Goal: Information Seeking & Learning: Learn about a topic

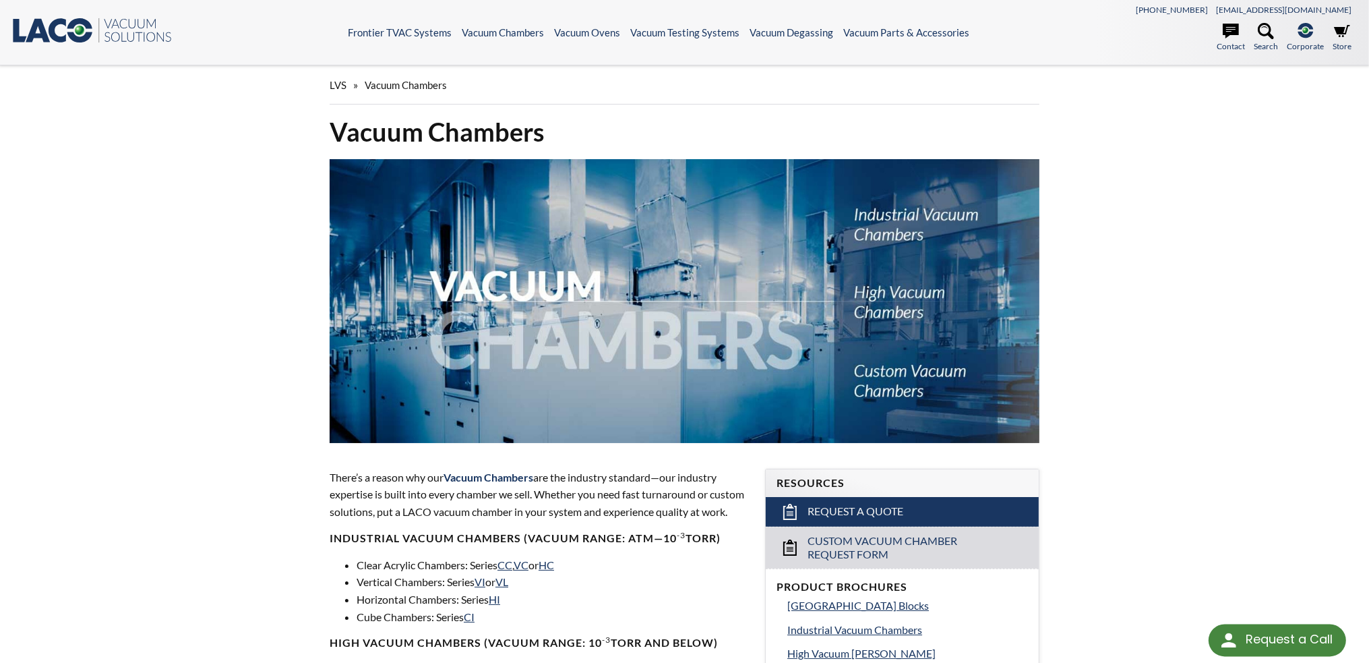
select select "Language Translate Widget"
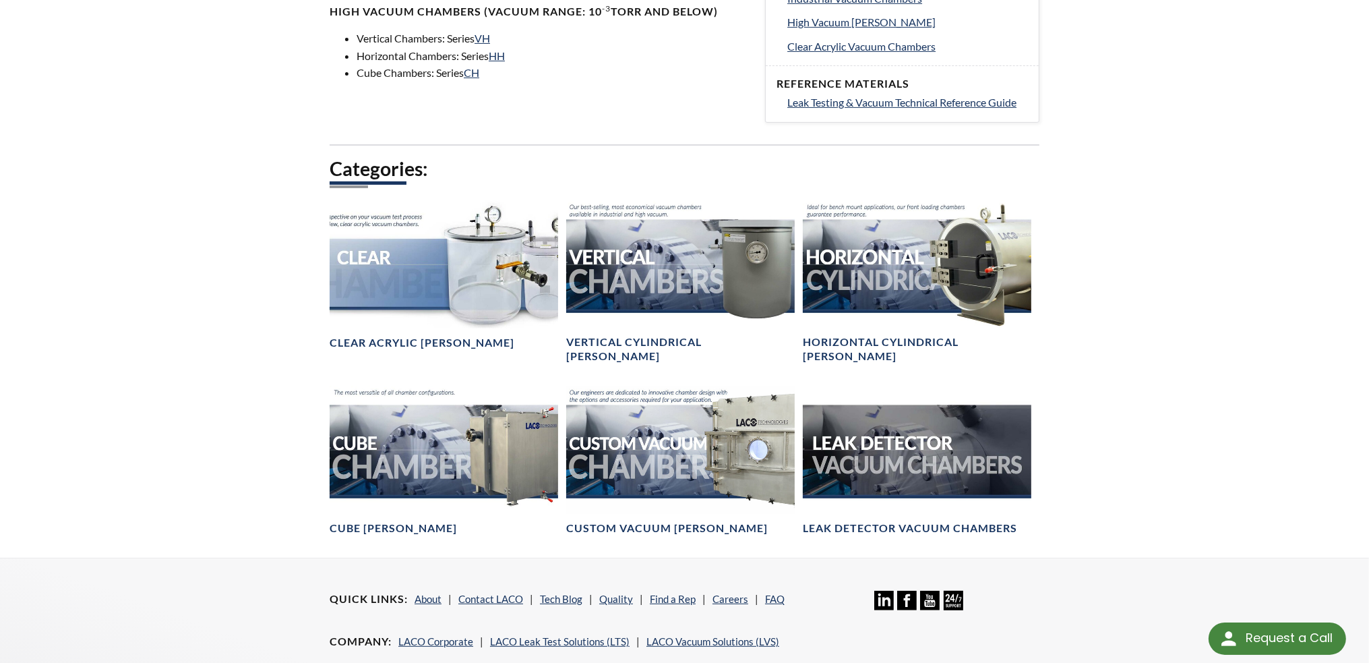
scroll to position [674, 0]
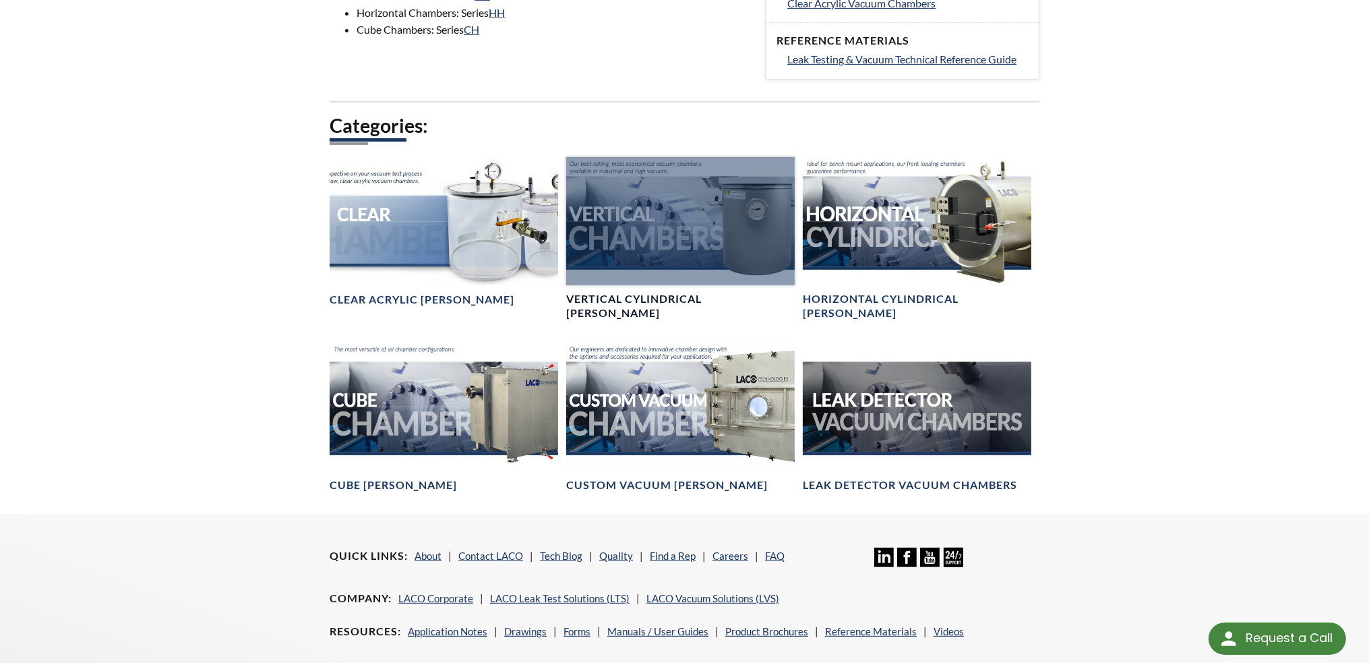
click at [644, 257] on div at bounding box center [680, 221] width 228 height 128
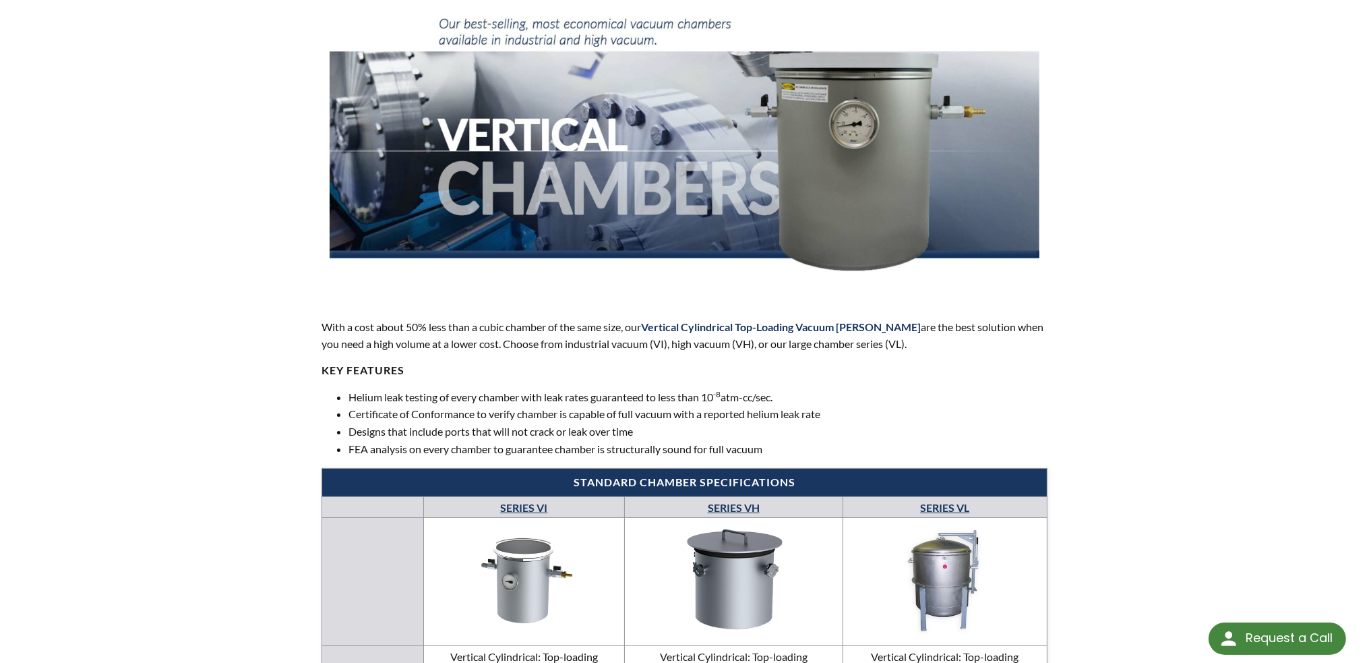
scroll to position [67, 0]
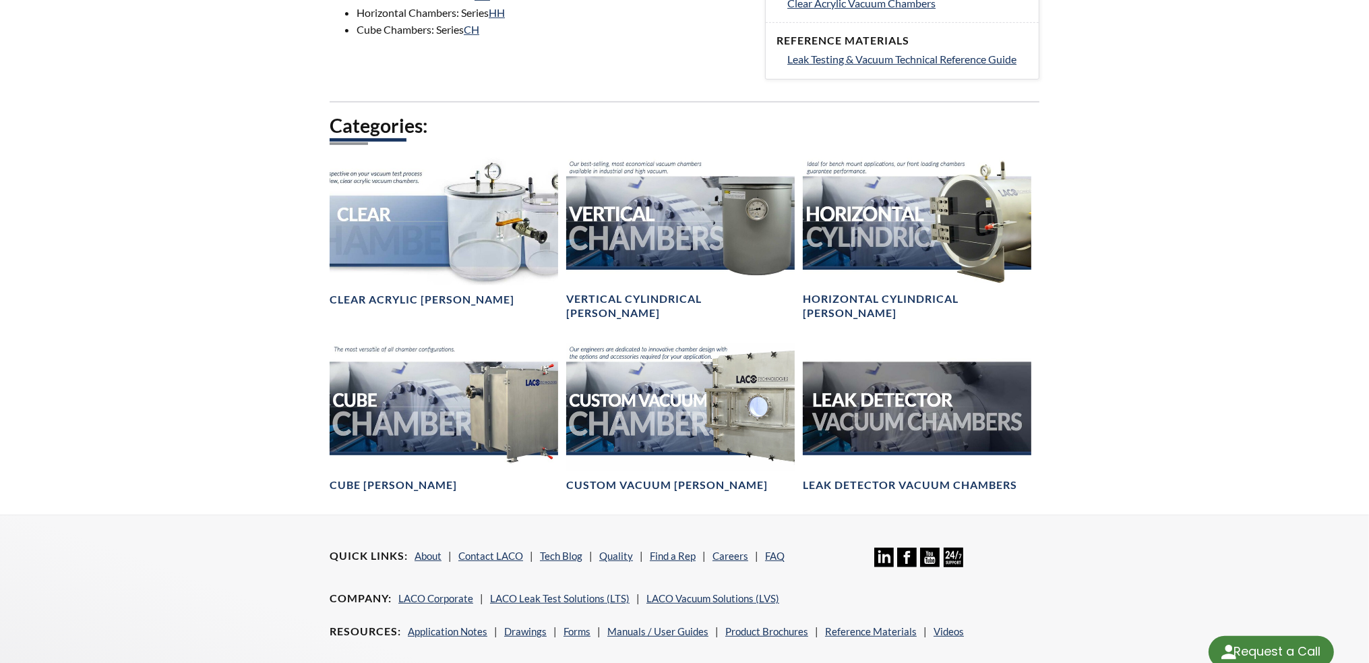
scroll to position [674, 0]
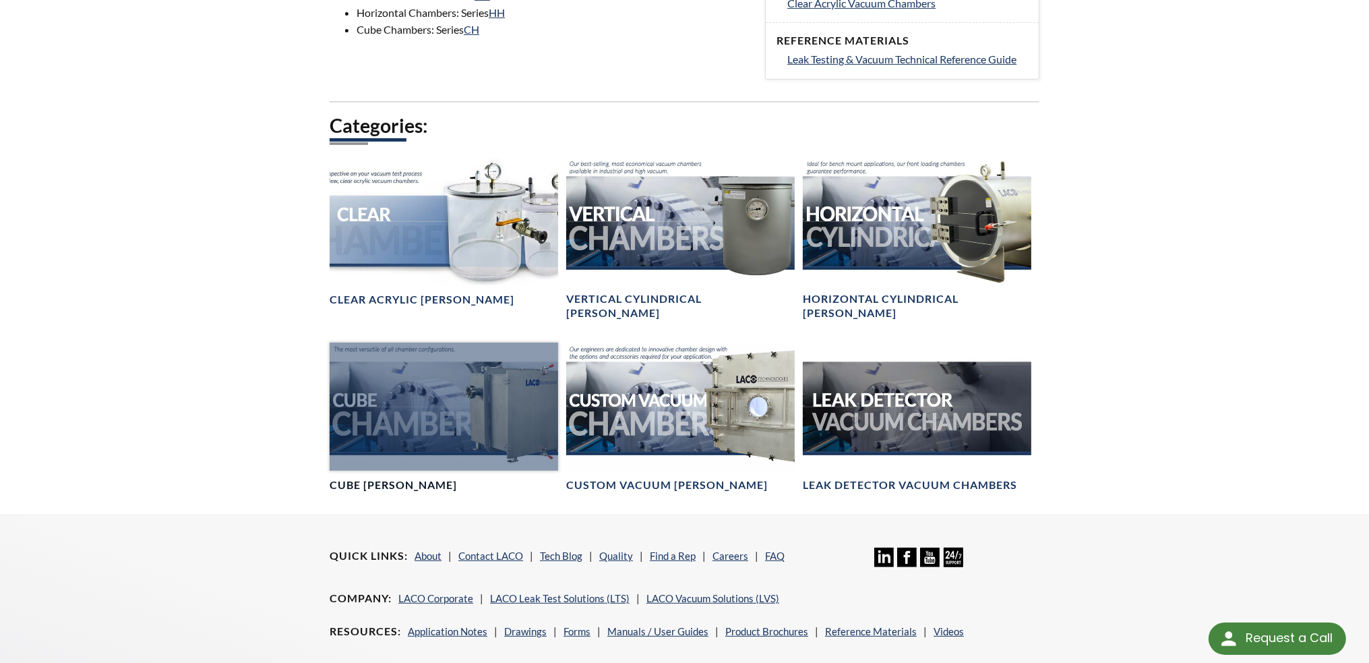
click at [446, 400] on div at bounding box center [444, 406] width 228 height 128
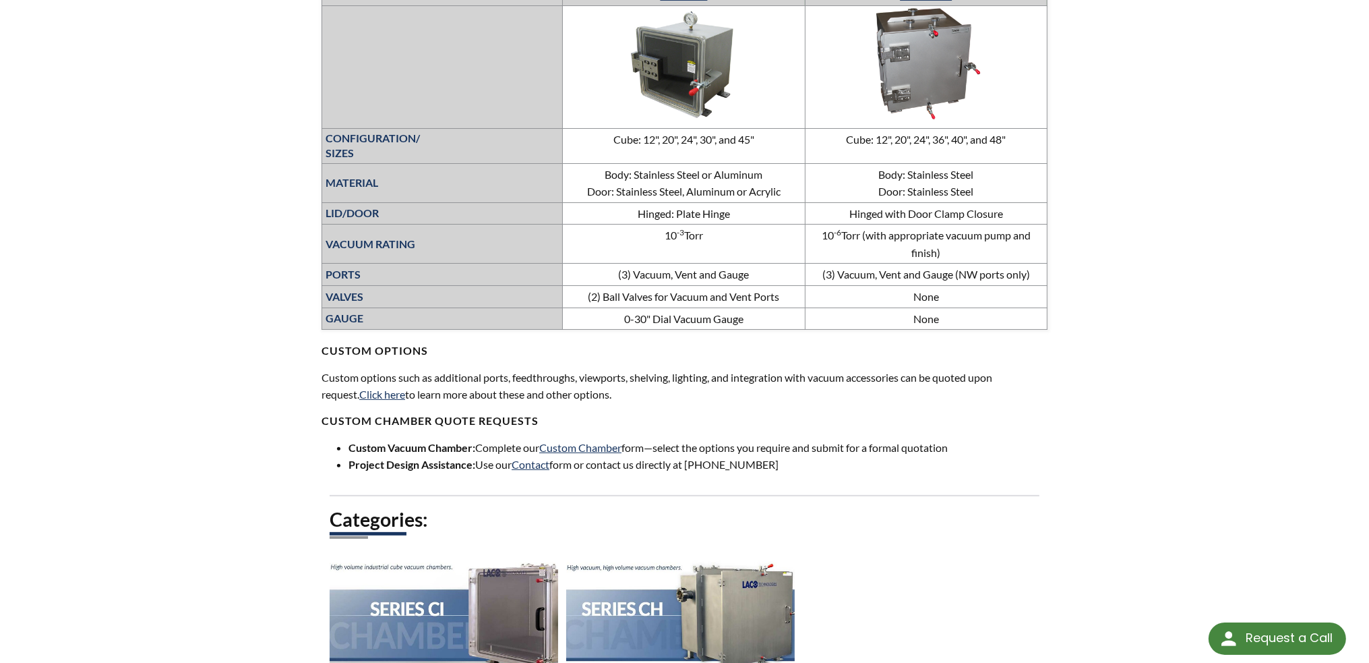
scroll to position [202, 0]
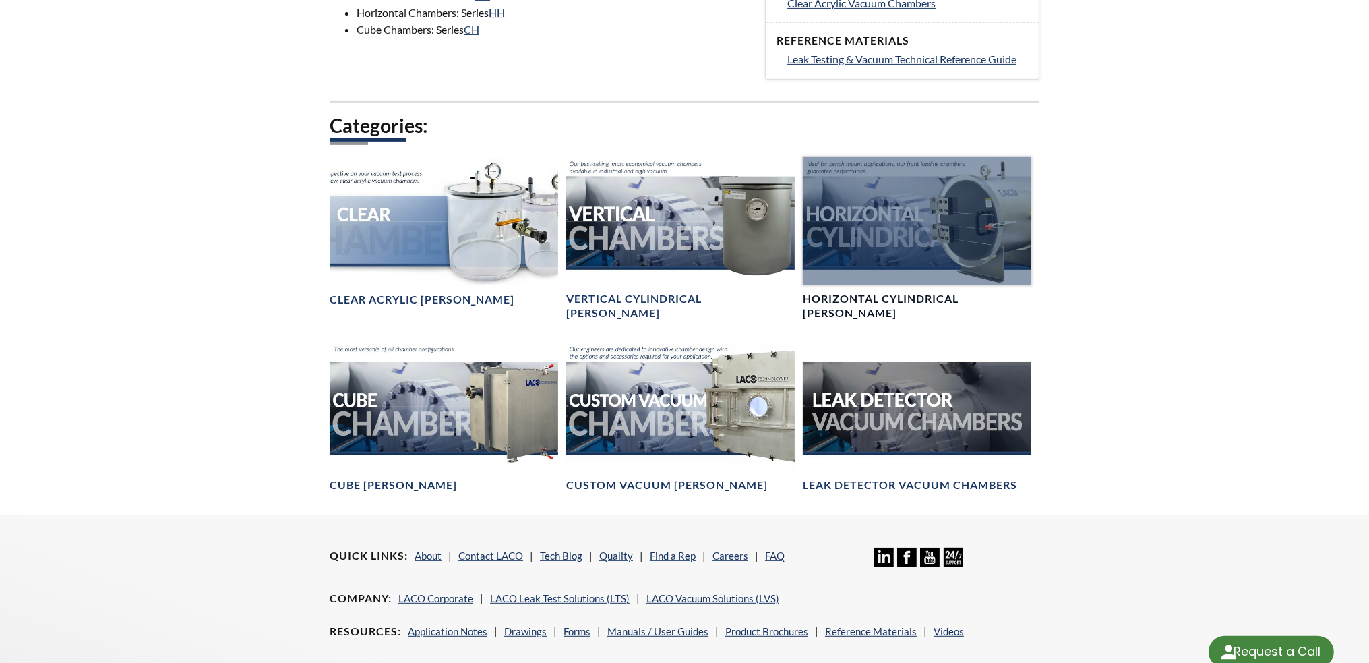
select select "Language Translate Widget"
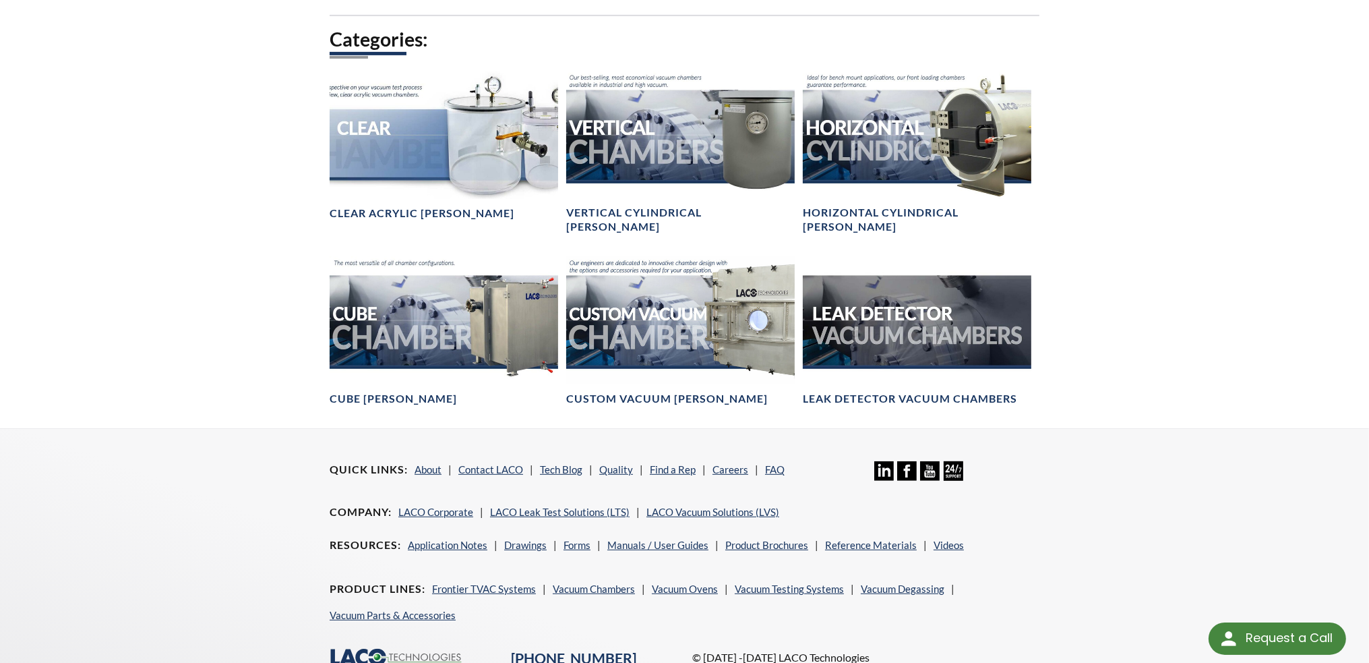
scroll to position [642, 0]
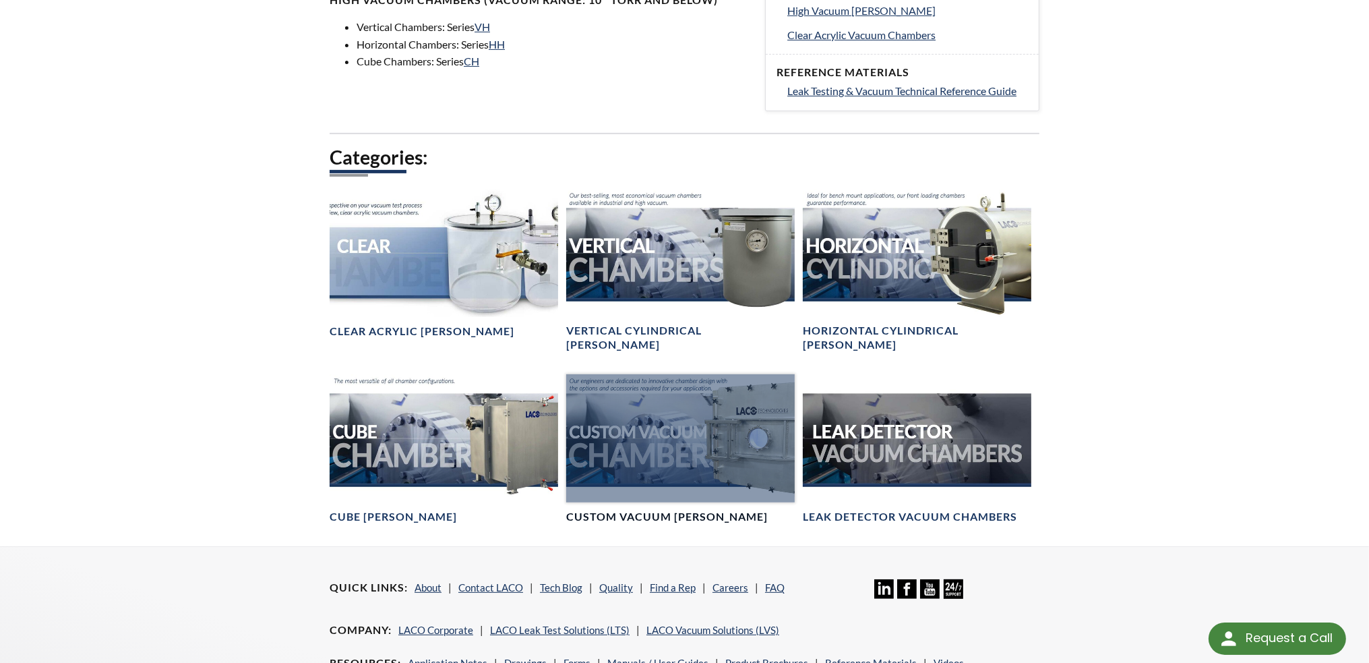
click at [652, 424] on div at bounding box center [680, 438] width 228 height 128
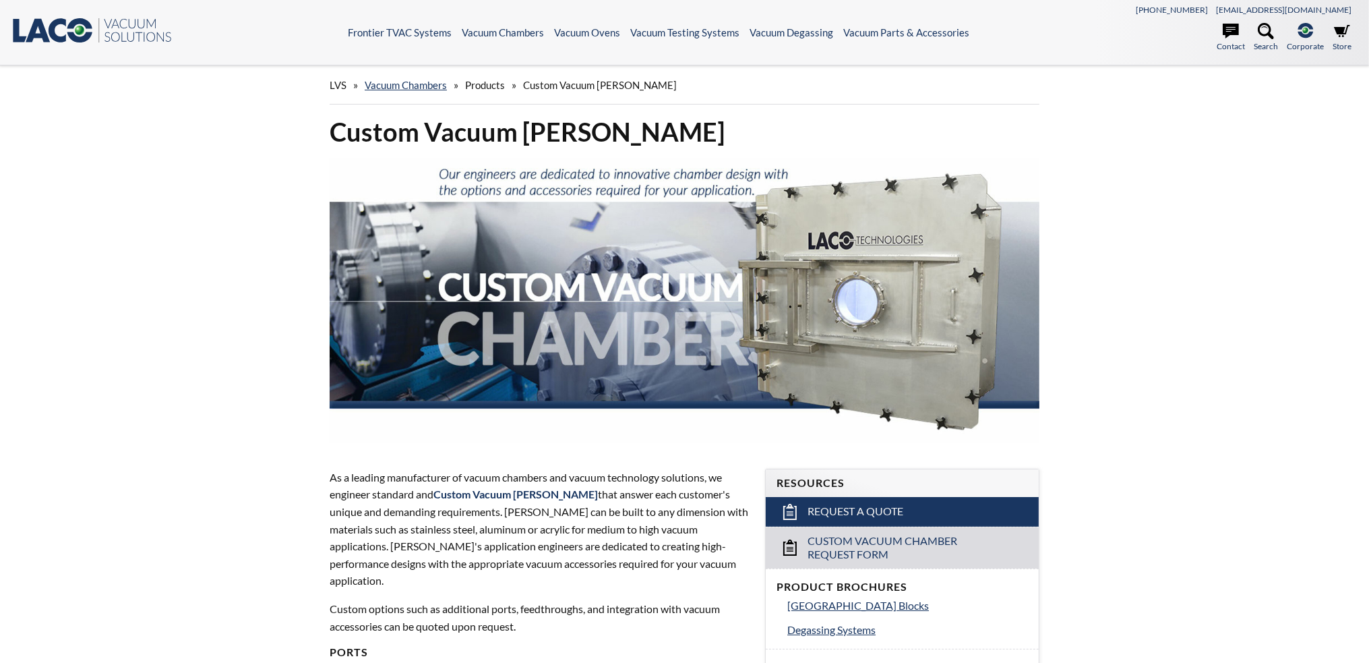
select select "Language Translate Widget"
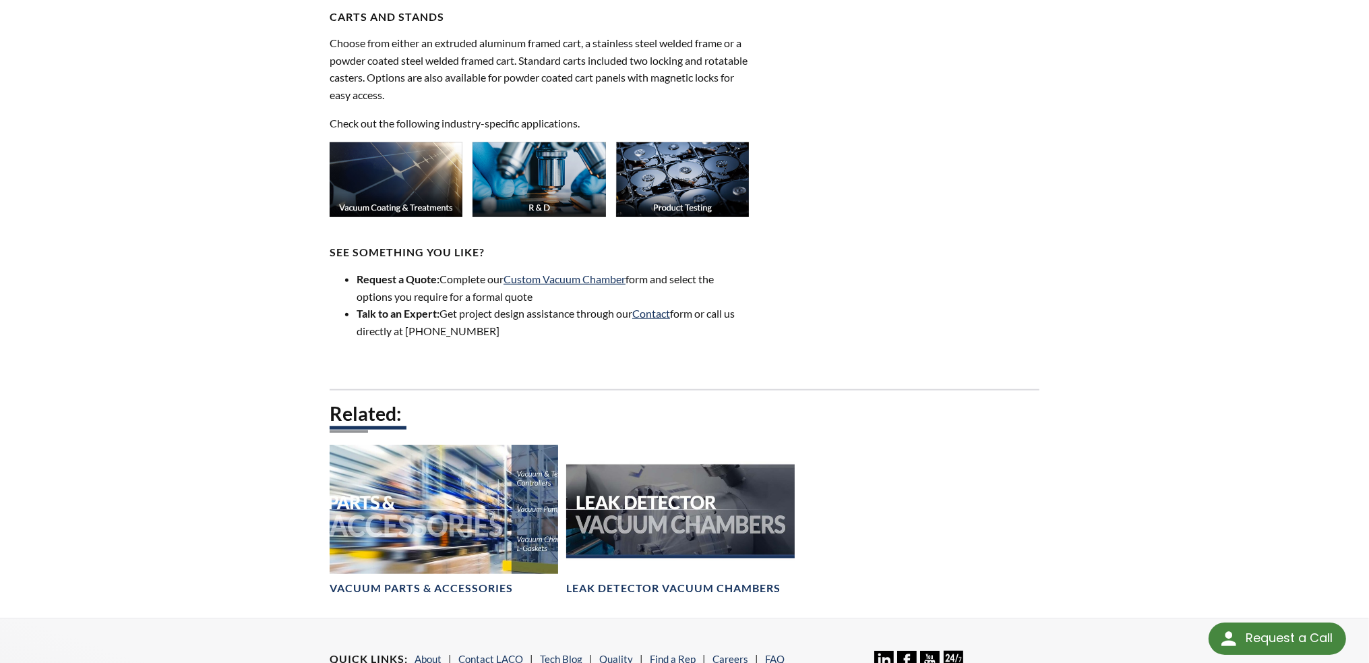
scroll to position [1618, 0]
